Goal: Transaction & Acquisition: Purchase product/service

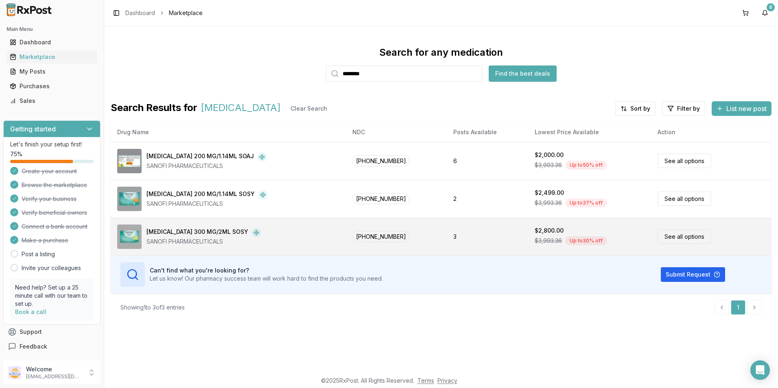
type input "********"
click at [670, 234] on link "See all options" at bounding box center [685, 236] width 54 height 14
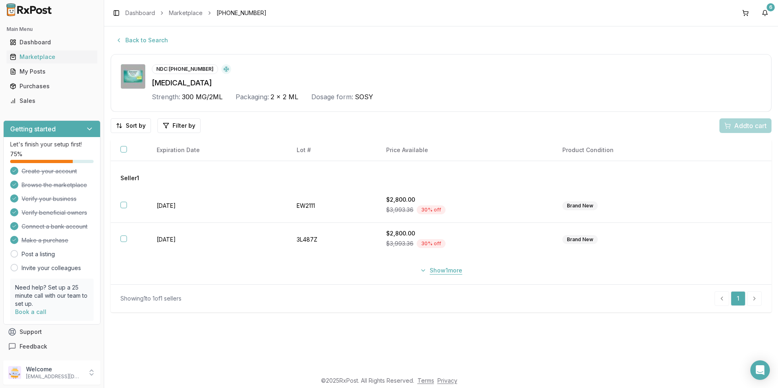
click at [424, 268] on button "Show 1 more" at bounding box center [441, 270] width 52 height 15
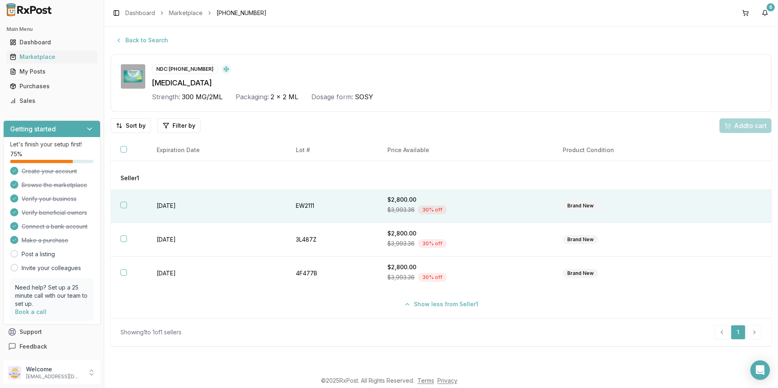
click at [123, 205] on button "button" at bounding box center [123, 205] width 7 height 7
drag, startPoint x: 748, startPoint y: 127, endPoint x: 757, endPoint y: 129, distance: 8.8
click at [749, 127] on span "Add 1 to cart" at bounding box center [748, 126] width 35 height 10
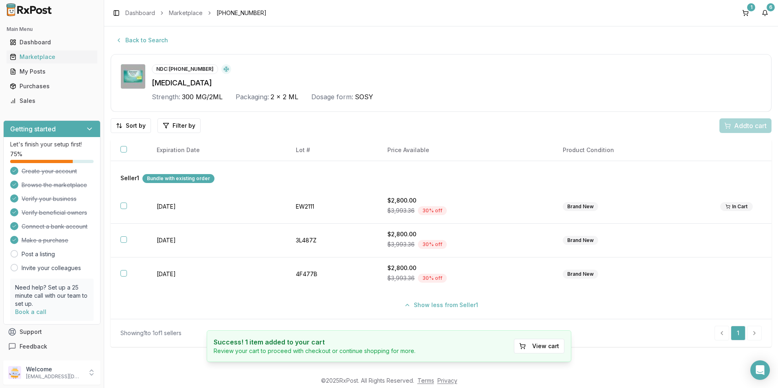
click at [730, 133] on div "Add to cart" at bounding box center [745, 125] width 52 height 15
click at [736, 122] on div "Add to cart" at bounding box center [745, 125] width 52 height 15
click at [750, 8] on div "1" at bounding box center [751, 7] width 8 height 8
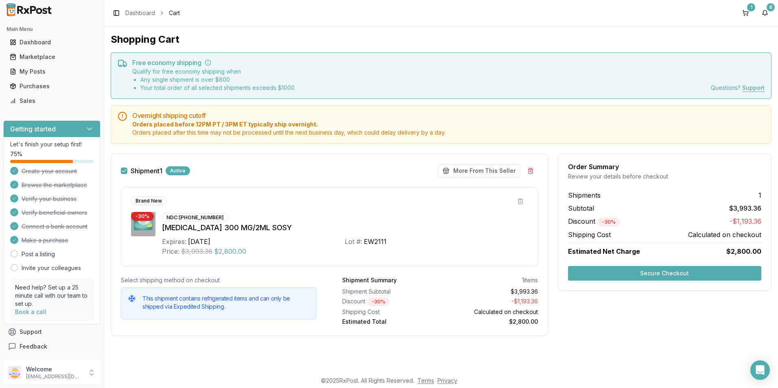
click at [622, 269] on button "Secure Checkout" at bounding box center [664, 273] width 193 height 15
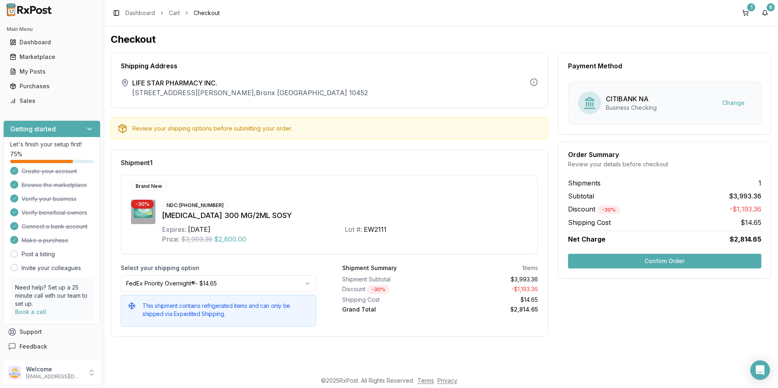
click at [651, 264] on button "Confirm Order" at bounding box center [664, 261] width 193 height 15
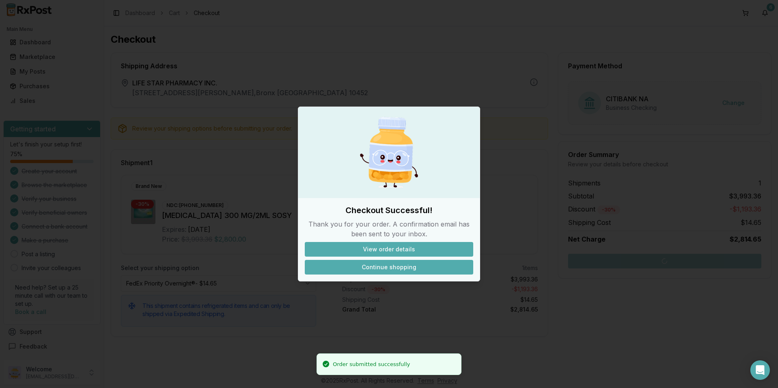
click at [385, 268] on button "Continue shopping" at bounding box center [389, 267] width 168 height 15
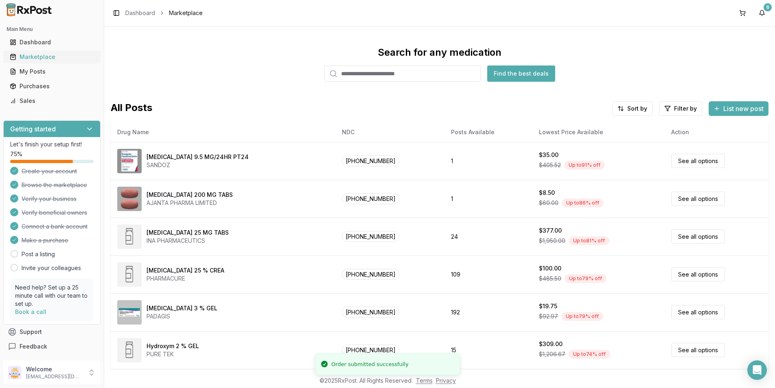
click at [29, 57] on div "Marketplace" at bounding box center [52, 57] width 84 height 8
click at [403, 75] on input "search" at bounding box center [402, 74] width 156 height 16
type input "*"
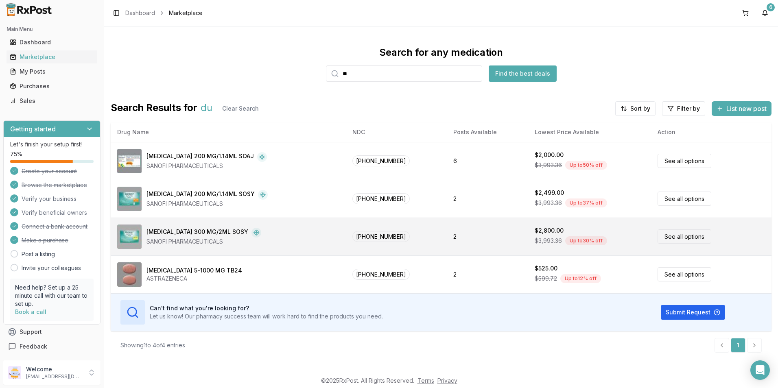
type input "**"
click at [184, 232] on div "[MEDICAL_DATA] 300 MG/2ML SOSY" at bounding box center [197, 233] width 102 height 10
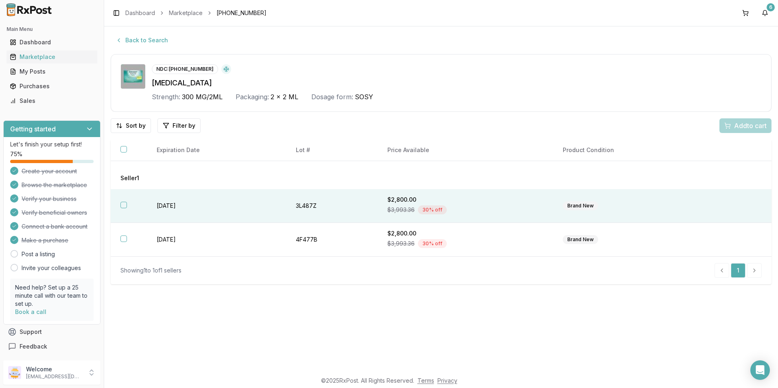
click at [123, 207] on button "button" at bounding box center [123, 205] width 7 height 7
click at [741, 126] on span "Add 1 to cart" at bounding box center [748, 126] width 35 height 10
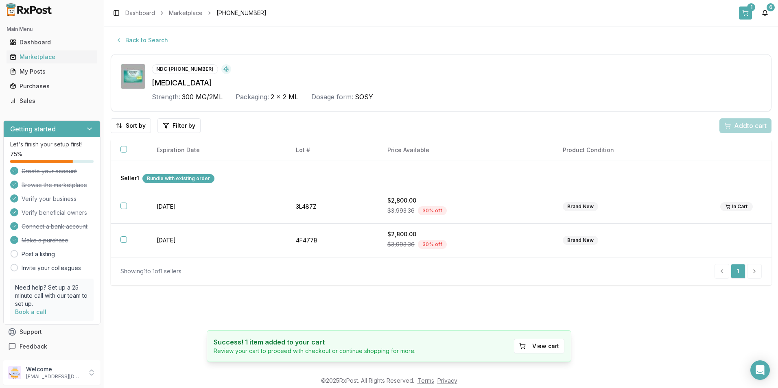
click at [747, 11] on button "1" at bounding box center [745, 13] width 13 height 13
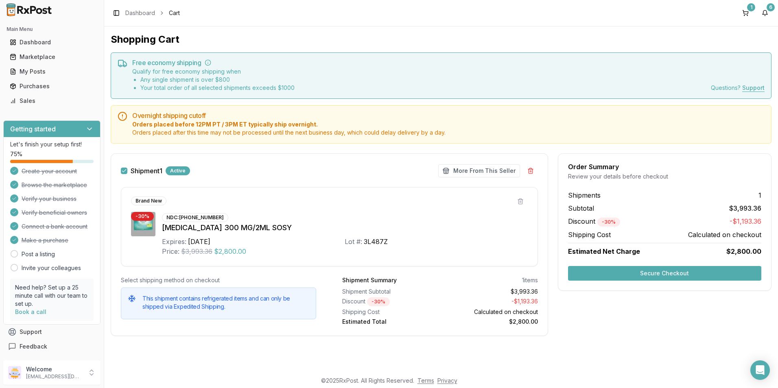
click at [669, 276] on button "Secure Checkout" at bounding box center [664, 273] width 193 height 15
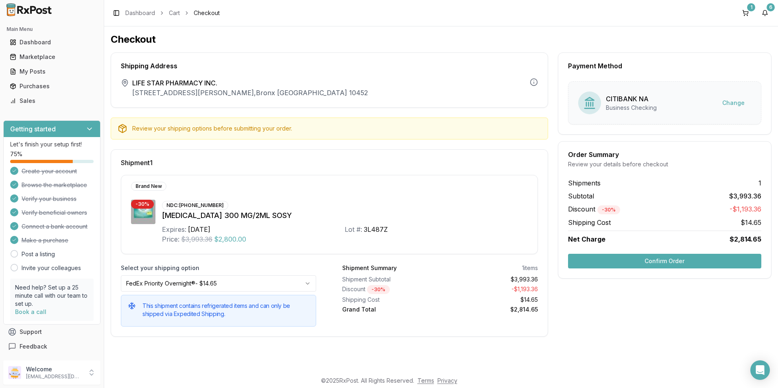
click at [666, 263] on button "Confirm Order" at bounding box center [664, 261] width 193 height 15
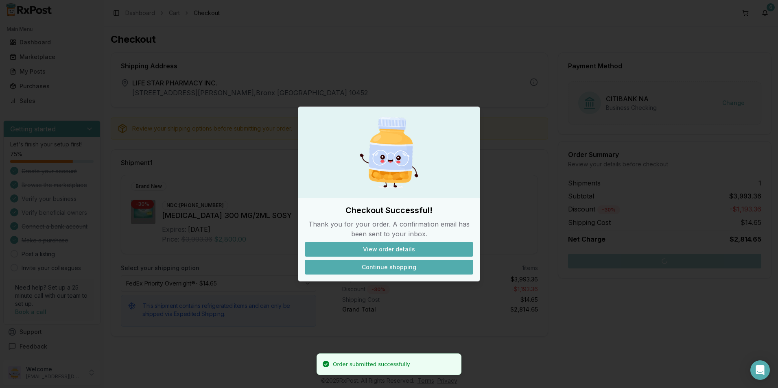
click at [369, 271] on button "Continue shopping" at bounding box center [389, 267] width 168 height 15
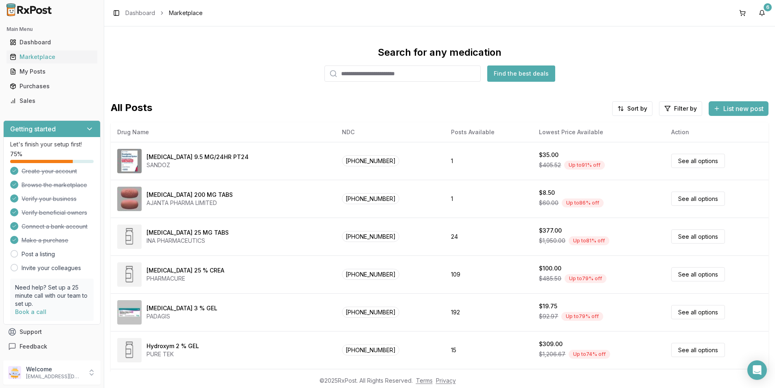
click at [381, 70] on input "search" at bounding box center [402, 74] width 156 height 16
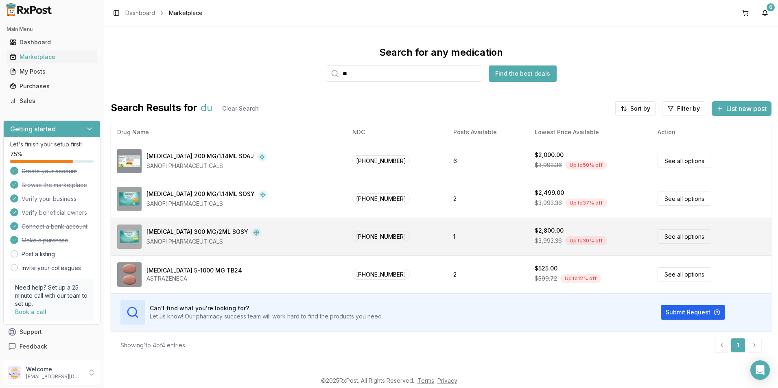
type input "**"
click at [224, 237] on div "[MEDICAL_DATA] 300 MG/2ML SOSY" at bounding box center [197, 233] width 102 height 10
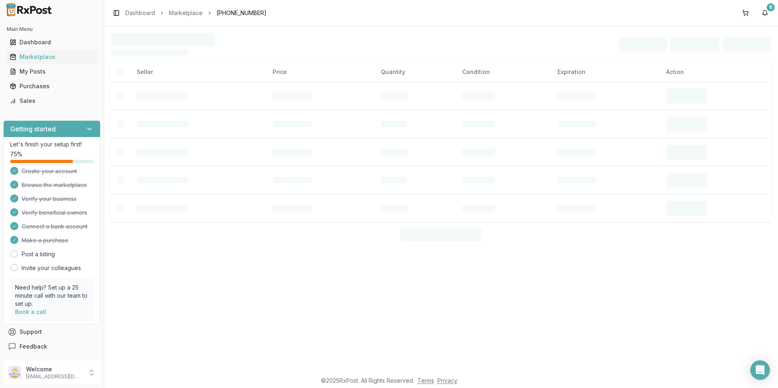
click at [224, 237] on div at bounding box center [441, 235] width 661 height 13
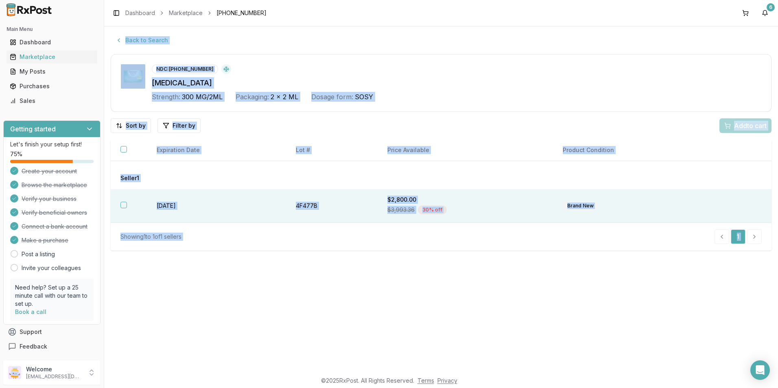
click at [121, 203] on button "button" at bounding box center [123, 205] width 7 height 7
click at [734, 126] on span "Add 1 to cart" at bounding box center [748, 126] width 35 height 10
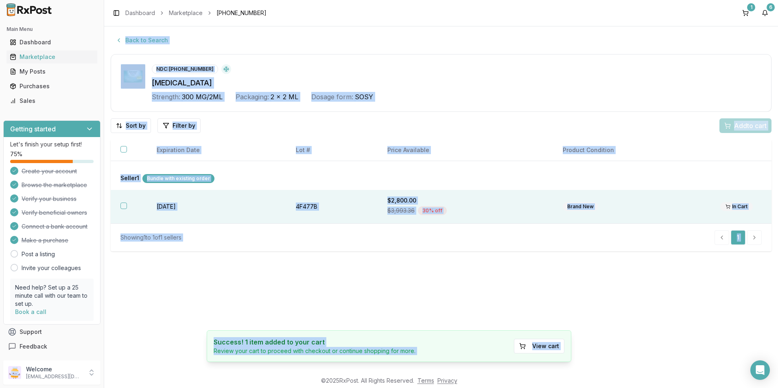
click at [127, 204] on th at bounding box center [129, 207] width 36 height 34
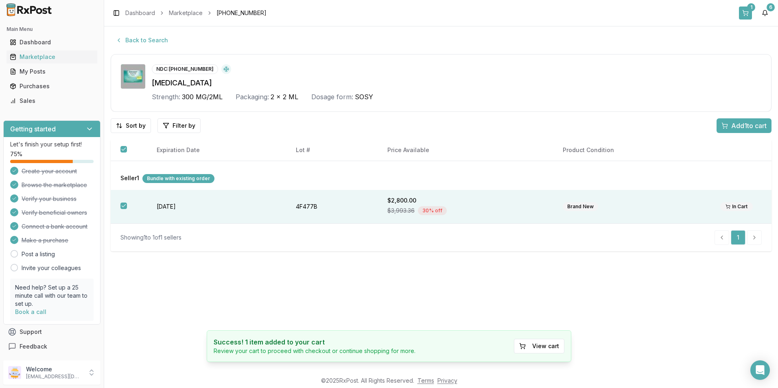
click at [749, 12] on button "1" at bounding box center [745, 13] width 13 height 13
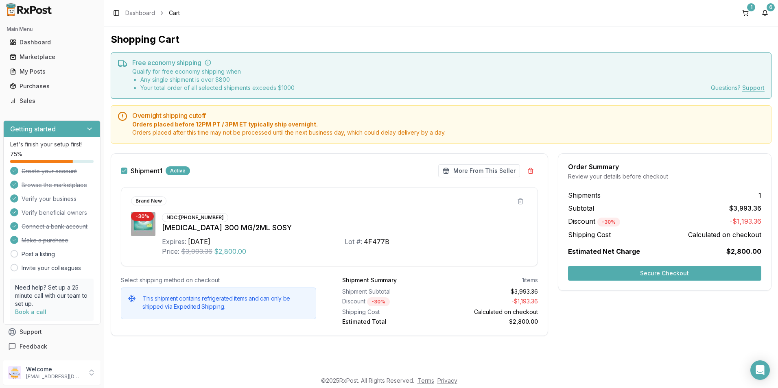
click at [704, 275] on button "Secure Checkout" at bounding box center [664, 273] width 193 height 15
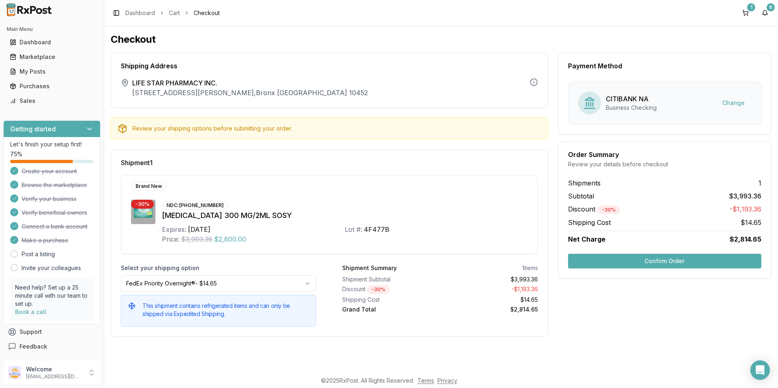
click at [675, 265] on button "Confirm Order" at bounding box center [664, 261] width 193 height 15
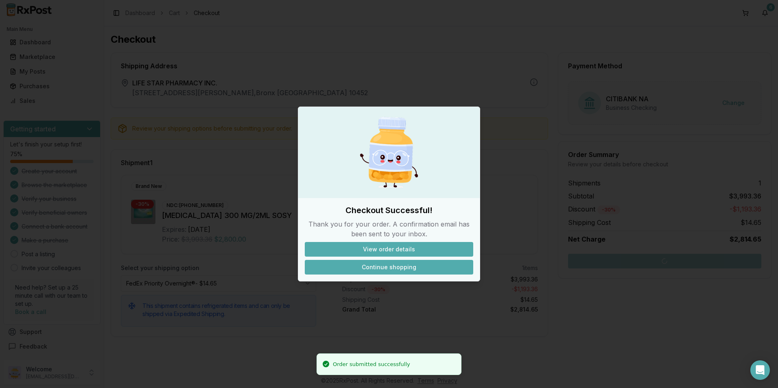
click at [393, 267] on button "Continue shopping" at bounding box center [389, 267] width 168 height 15
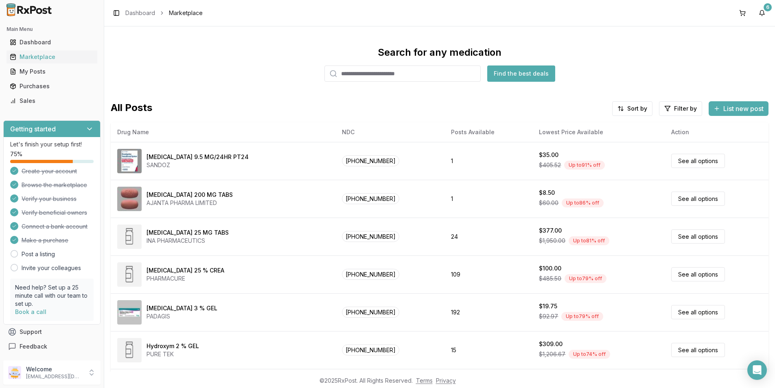
click at [385, 77] on input "search" at bounding box center [402, 74] width 156 height 16
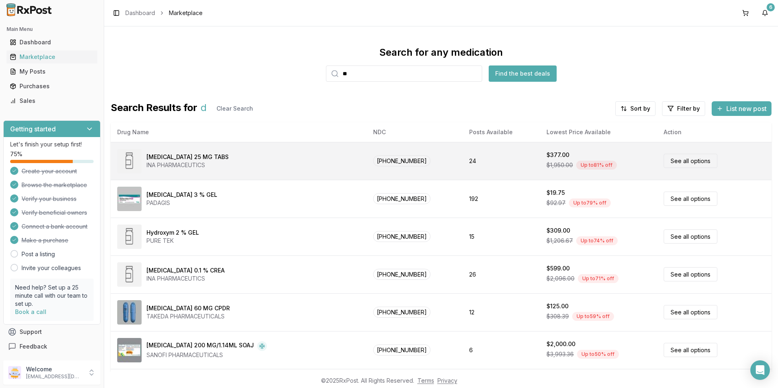
type input "***"
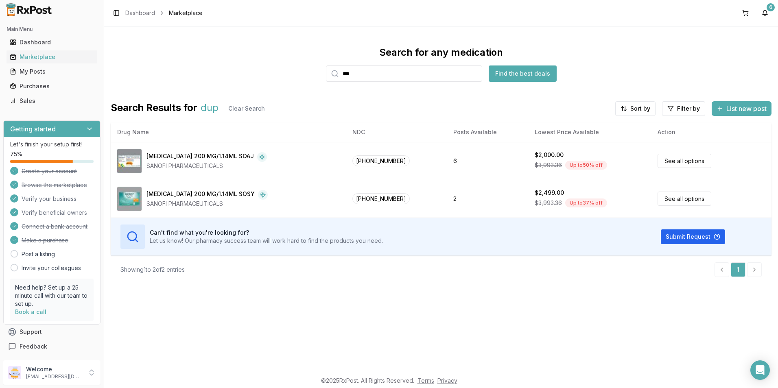
click at [474, 75] on input "***" at bounding box center [404, 74] width 156 height 16
type input "***"
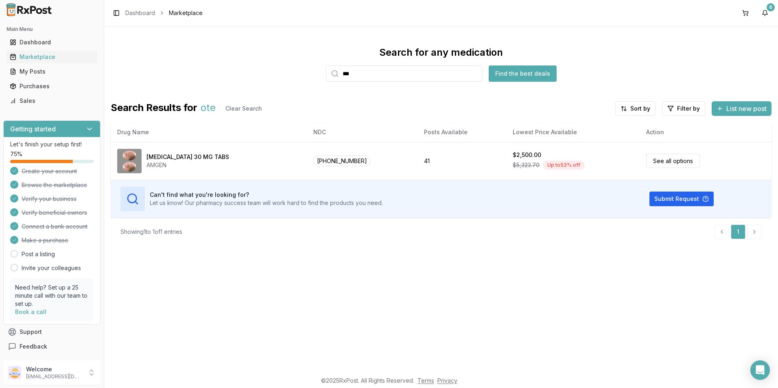
click at [474, 74] on input "***" at bounding box center [404, 74] width 156 height 16
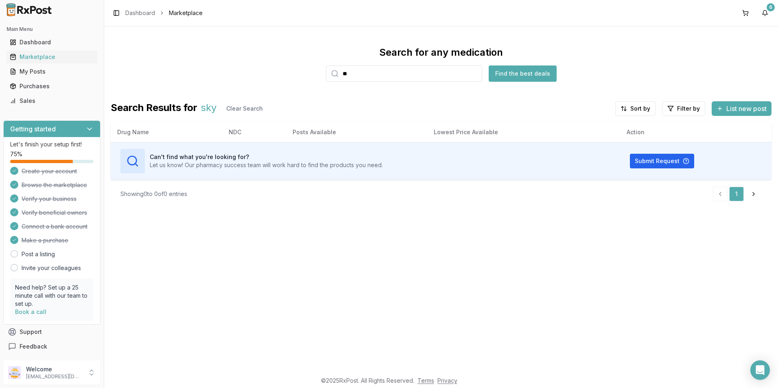
type input "*"
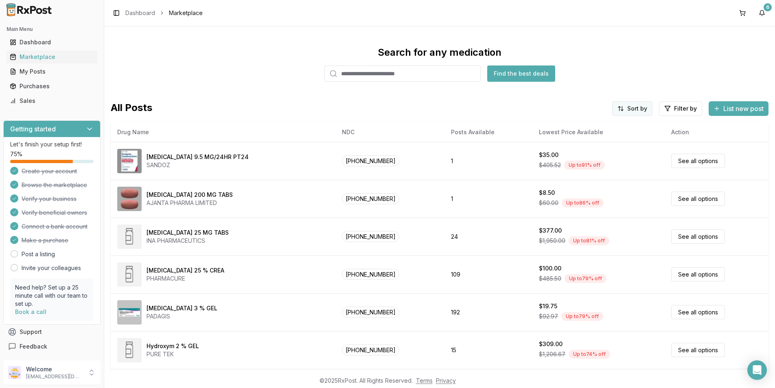
click at [623, 109] on html "Main Menu Dashboard Marketplace My Posts Purchases Sales Getting started Let's …" at bounding box center [387, 194] width 775 height 388
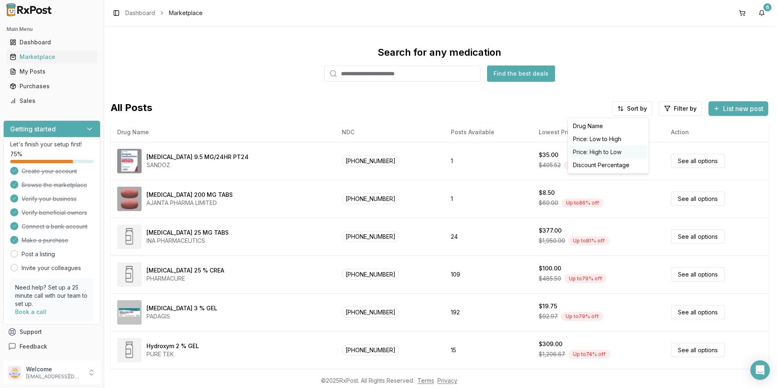
click at [599, 151] on div "Price: High to Low" at bounding box center [608, 152] width 77 height 13
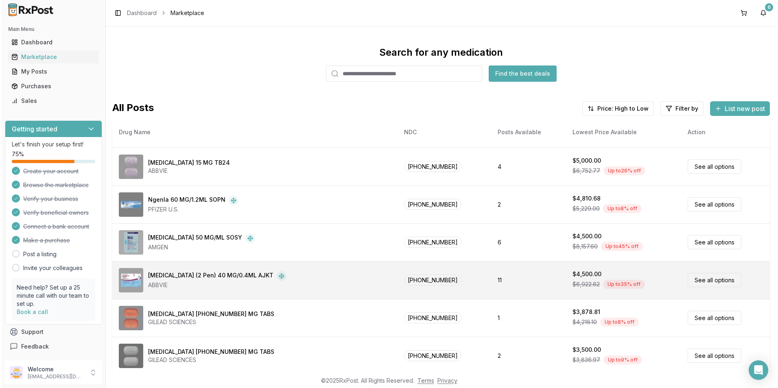
scroll to position [31, 0]
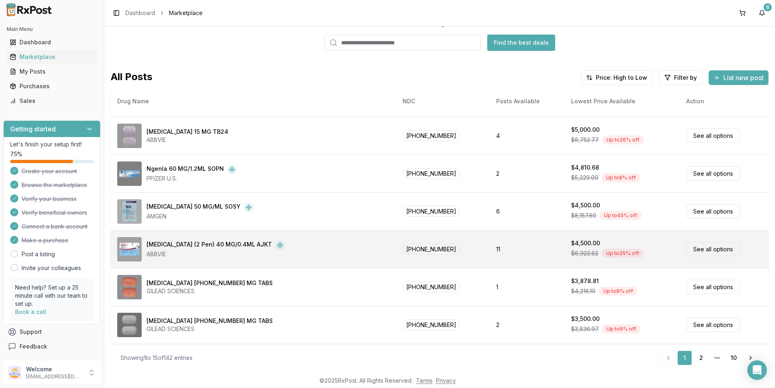
click at [704, 245] on link "See all options" at bounding box center [713, 249] width 54 height 14
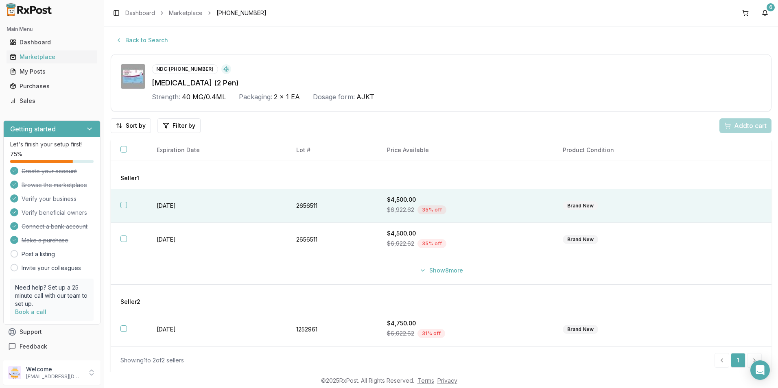
click at [123, 205] on button "button" at bounding box center [123, 205] width 7 height 7
click at [742, 124] on span "Add 1 to cart" at bounding box center [748, 126] width 35 height 10
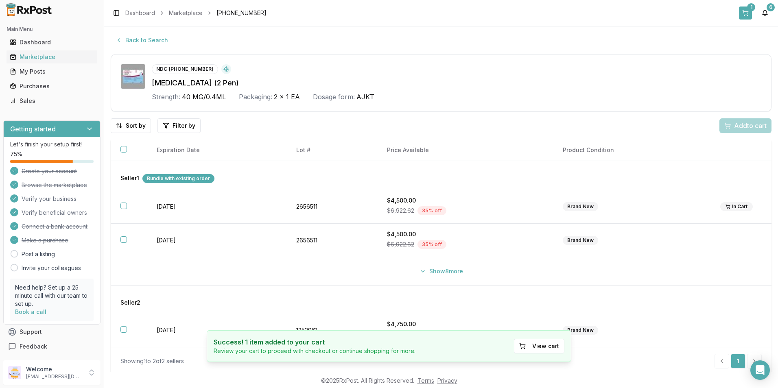
click at [745, 8] on button "1" at bounding box center [745, 13] width 13 height 13
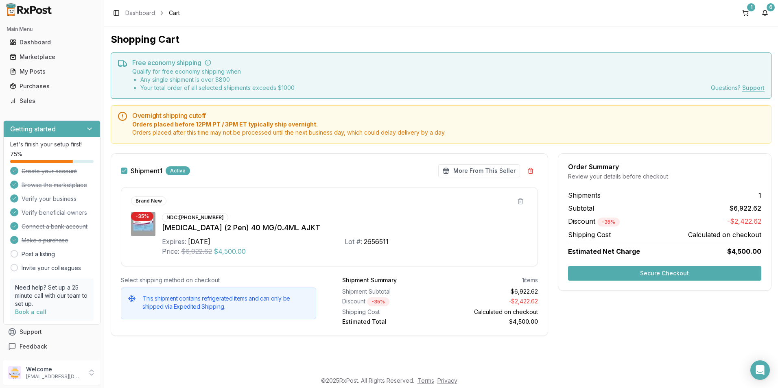
click at [684, 270] on button "Secure Checkout" at bounding box center [664, 273] width 193 height 15
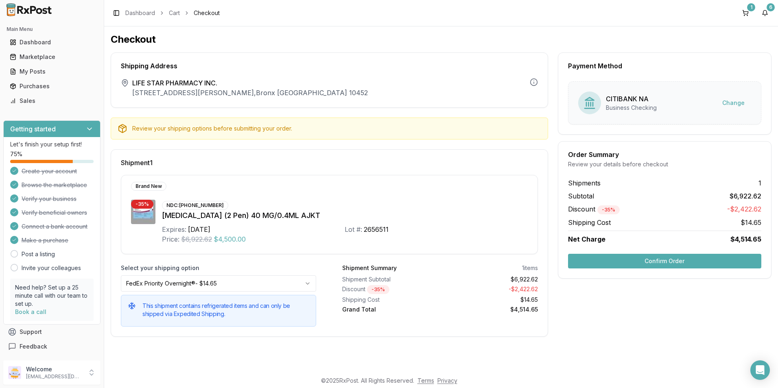
click at [677, 259] on button "Confirm Order" at bounding box center [664, 261] width 193 height 15
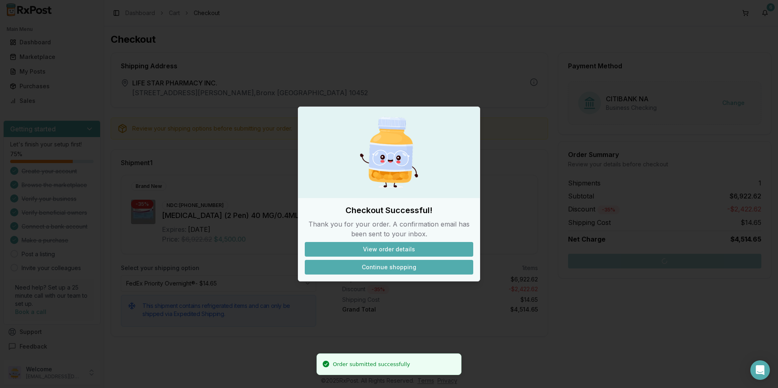
click at [381, 268] on button "Continue shopping" at bounding box center [389, 267] width 168 height 15
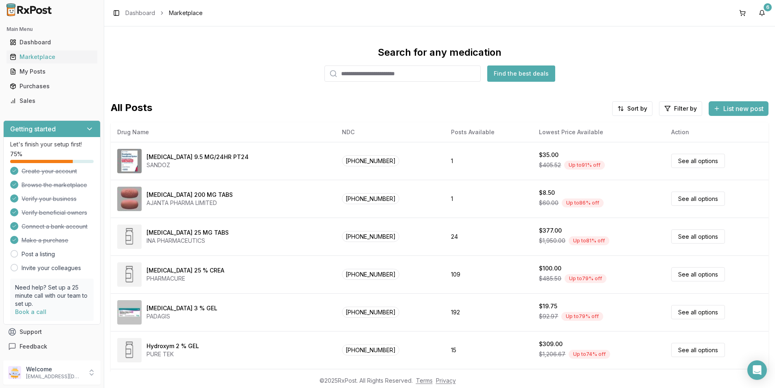
click at [372, 73] on input "search" at bounding box center [402, 74] width 156 height 16
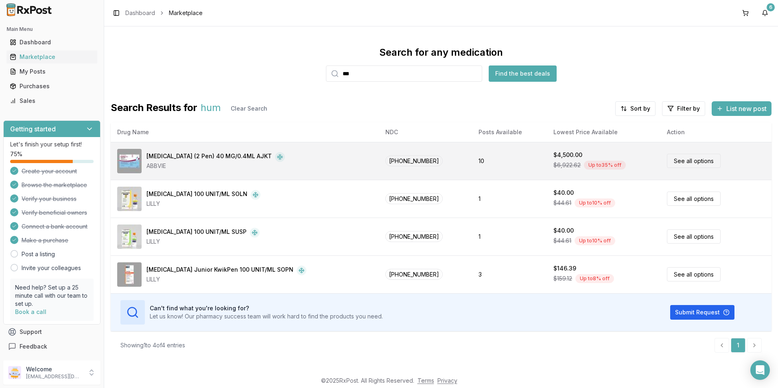
type input "***"
click at [237, 144] on td "[MEDICAL_DATA] (2 Pen) 40 MG/0.4ML AJKT ABBVIE" at bounding box center [245, 161] width 268 height 38
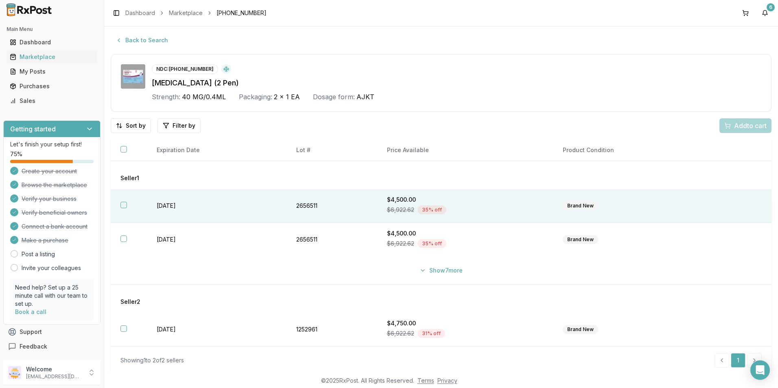
click at [122, 203] on button "button" at bounding box center [123, 205] width 7 height 7
click at [740, 120] on button "Add 1 to cart" at bounding box center [744, 125] width 55 height 15
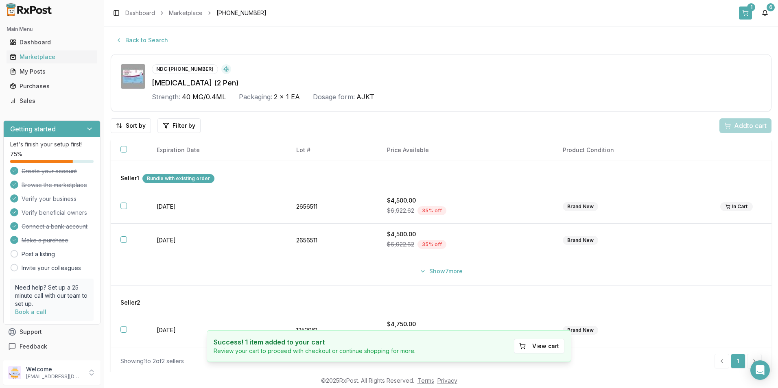
click at [747, 9] on div "1" at bounding box center [751, 7] width 8 height 8
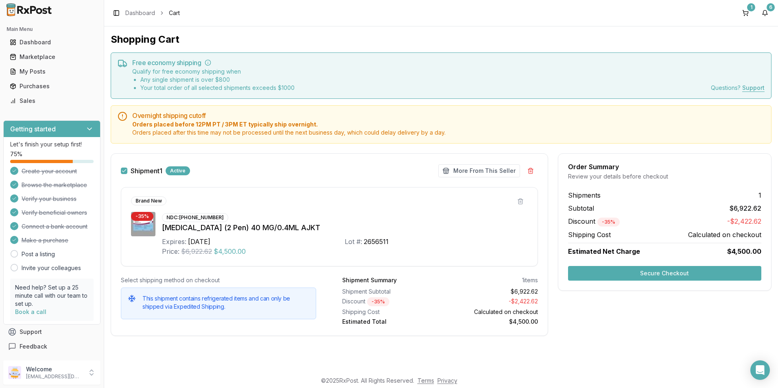
click at [675, 275] on button "Secure Checkout" at bounding box center [664, 273] width 193 height 15
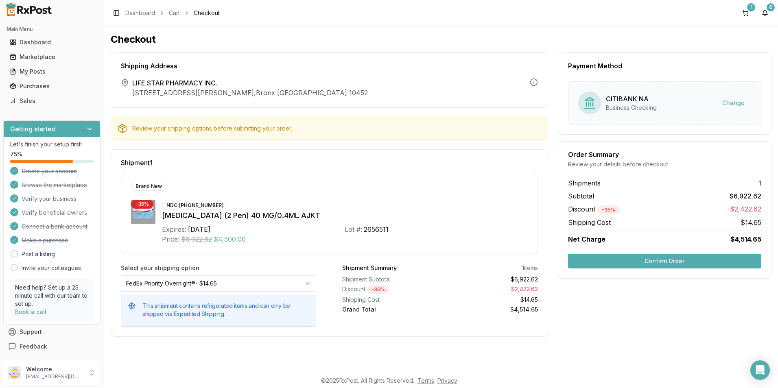
click at [686, 260] on button "Confirm Order" at bounding box center [664, 261] width 193 height 15
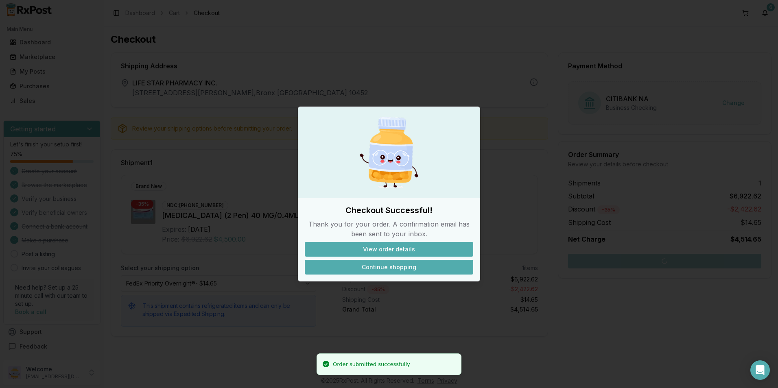
click at [391, 267] on button "Continue shopping" at bounding box center [389, 267] width 168 height 15
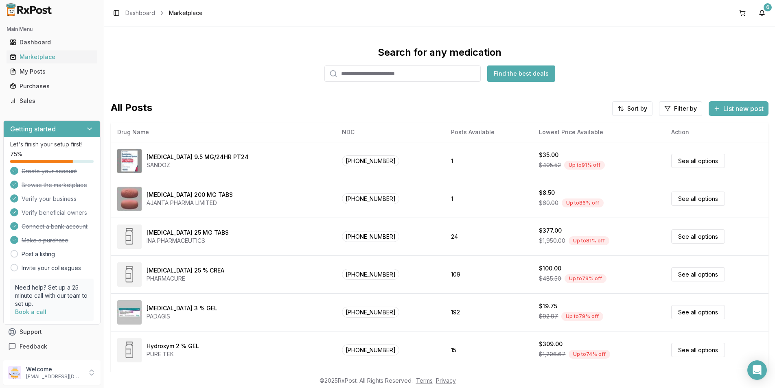
click at [360, 73] on input "search" at bounding box center [402, 74] width 156 height 16
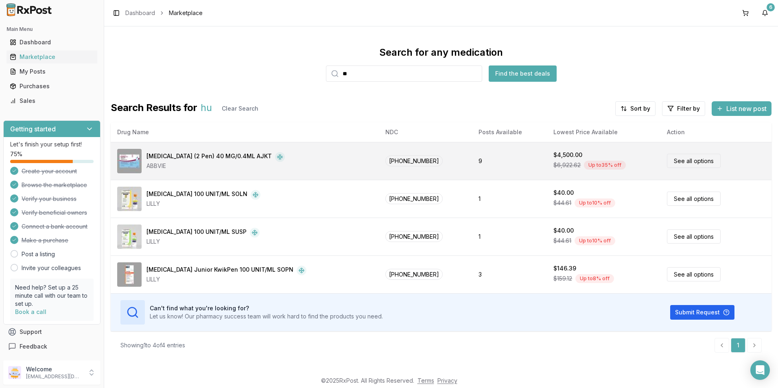
type input "**"
click at [237, 159] on div "[MEDICAL_DATA] (2 Pen) 40 MG/0.4ML AJKT" at bounding box center [208, 157] width 125 height 10
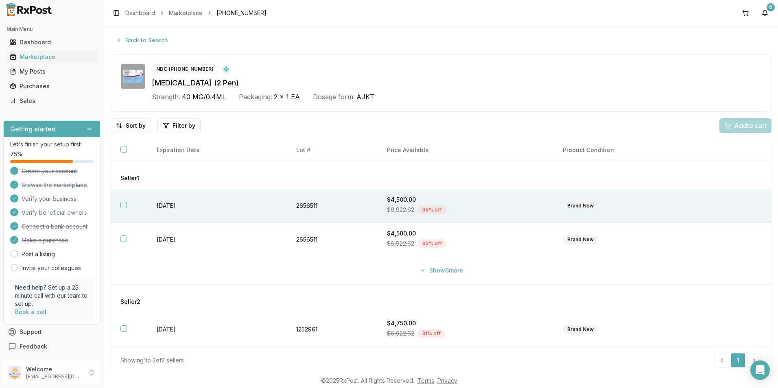
click at [122, 206] on button "button" at bounding box center [123, 205] width 7 height 7
click at [761, 126] on span "Add 1 to cart" at bounding box center [748, 126] width 35 height 10
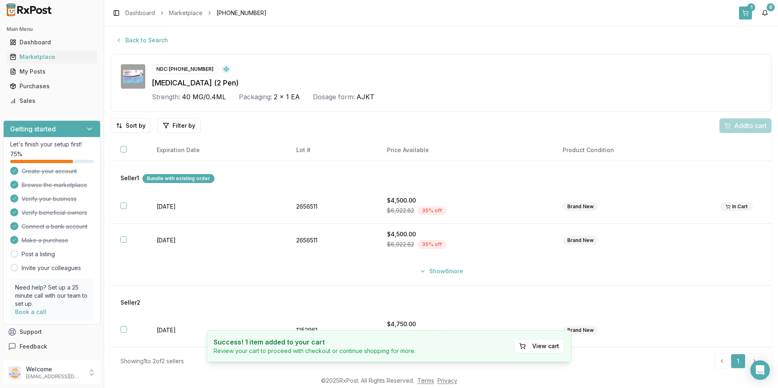
click at [747, 12] on button "1" at bounding box center [745, 13] width 13 height 13
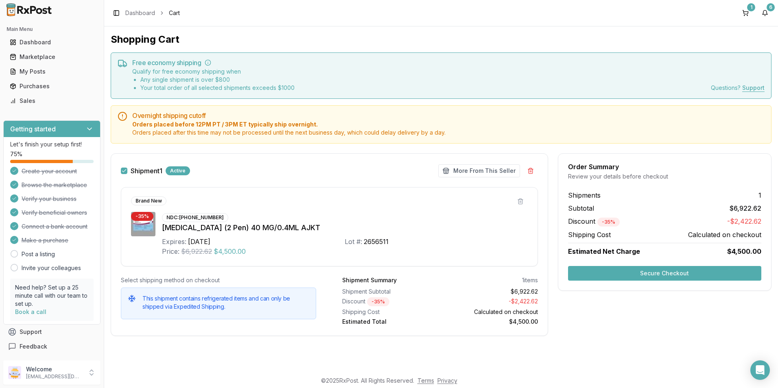
click at [665, 271] on button "Secure Checkout" at bounding box center [664, 273] width 193 height 15
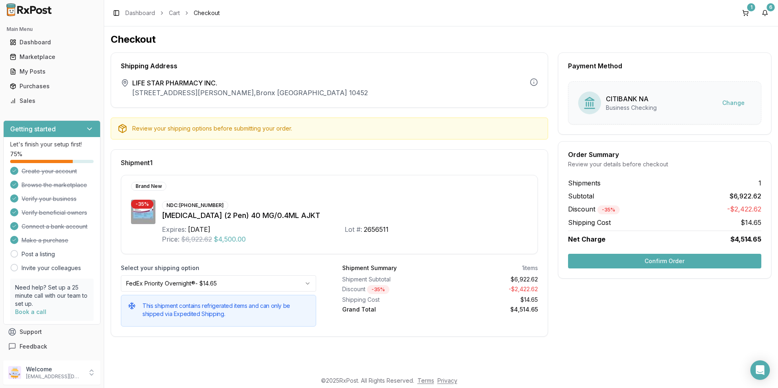
click at [692, 258] on button "Confirm Order" at bounding box center [664, 261] width 193 height 15
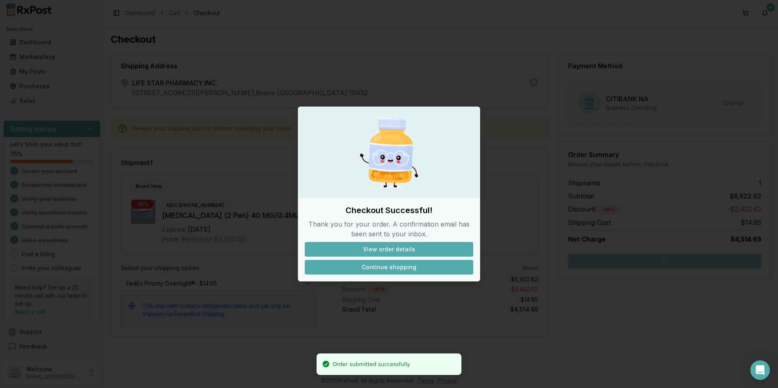
click at [382, 262] on button "Continue shopping" at bounding box center [389, 267] width 168 height 15
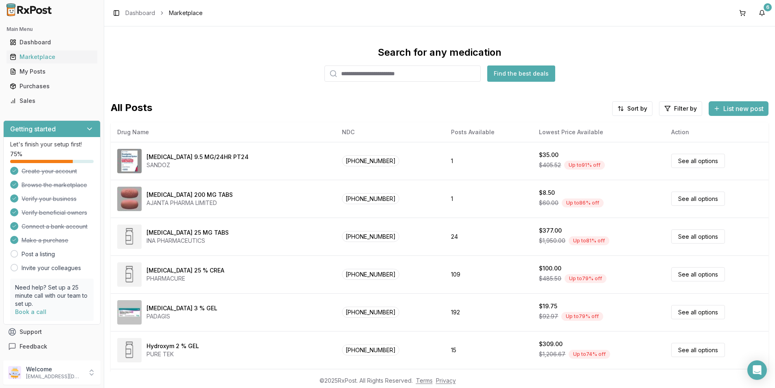
click at [364, 73] on input "search" at bounding box center [402, 74] width 156 height 16
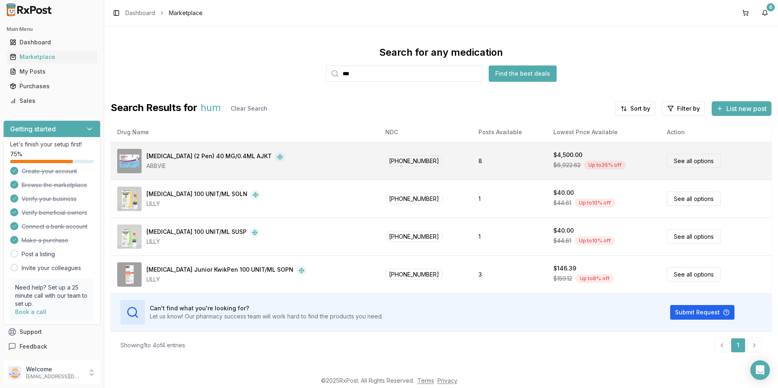
type input "***"
click at [236, 158] on div "[MEDICAL_DATA] (2 Pen) 40 MG/0.4ML AJKT" at bounding box center [208, 157] width 125 height 10
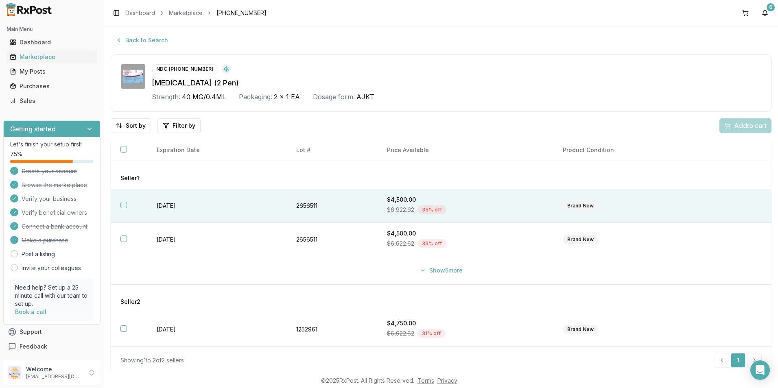
scroll to position [2, 0]
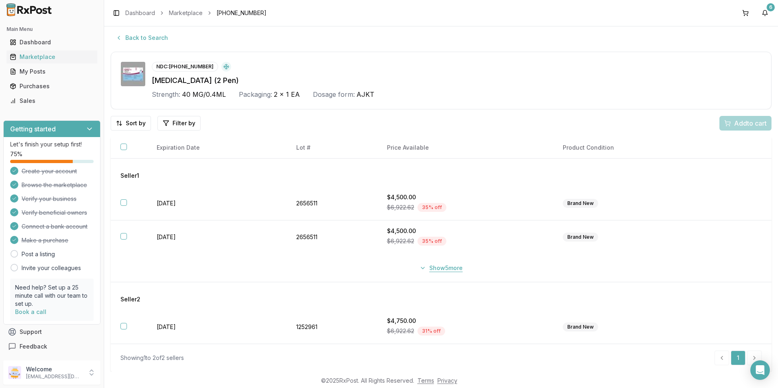
click at [421, 267] on button "Show 5 more" at bounding box center [441, 268] width 53 height 15
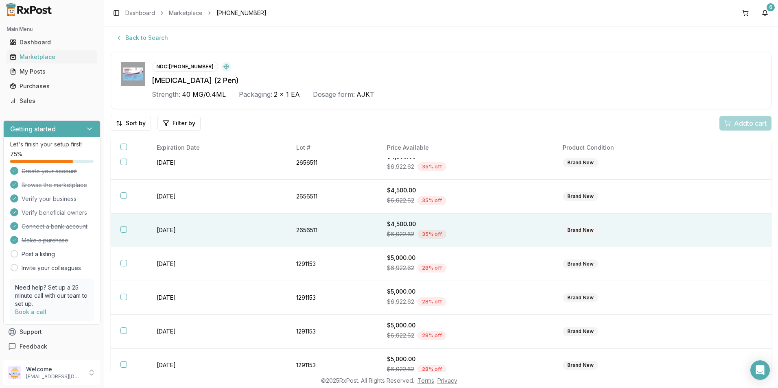
scroll to position [0, 0]
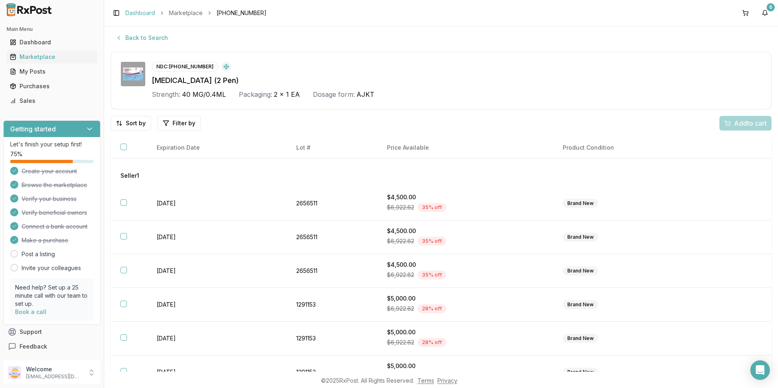
click at [138, 12] on link "Dashboard" at bounding box center [140, 13] width 30 height 8
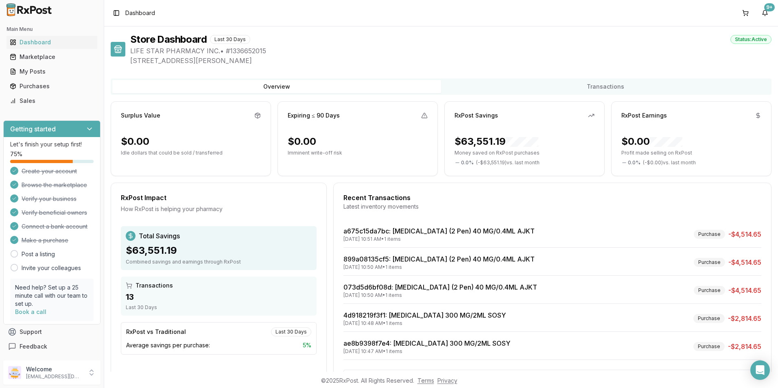
scroll to position [34, 0]
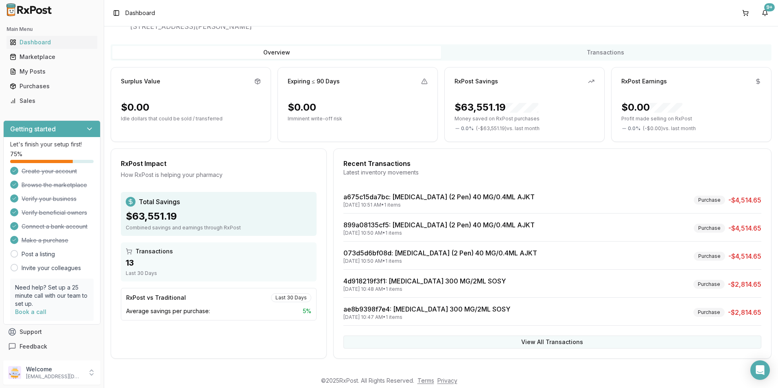
click at [559, 341] on button "View All Transactions" at bounding box center [552, 342] width 418 height 13
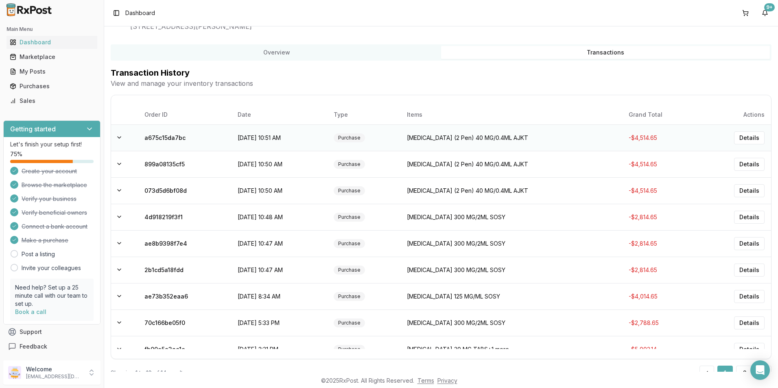
scroll to position [0, 0]
